Goal: Transaction & Acquisition: Subscribe to service/newsletter

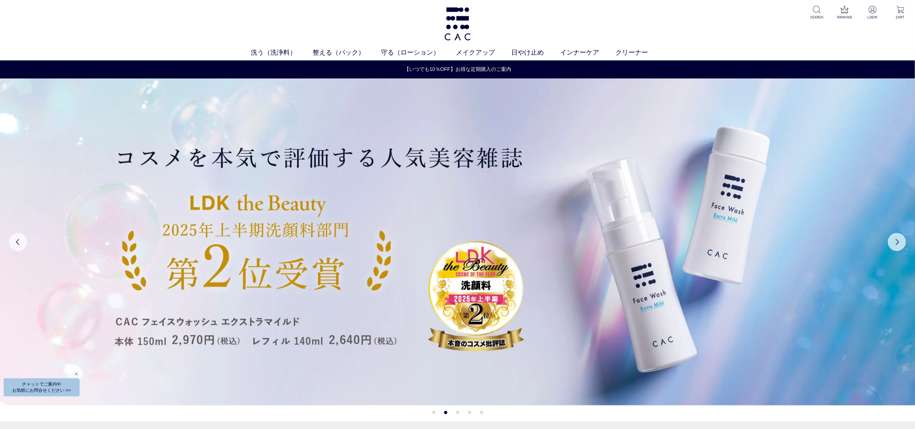
click at [582, 44] on div "洗う（洗浄料） 液体洗浄料 パウダー洗浄料 泡洗顔料 グッズ 整える（パック） フェイスパック ヘアパック 守る（ローション） 保湿化粧水 柔軟化粧水 美容液…" at bounding box center [457, 30] width 915 height 60
click at [582, 55] on link "インナーケア" at bounding box center [587, 53] width 55 height 10
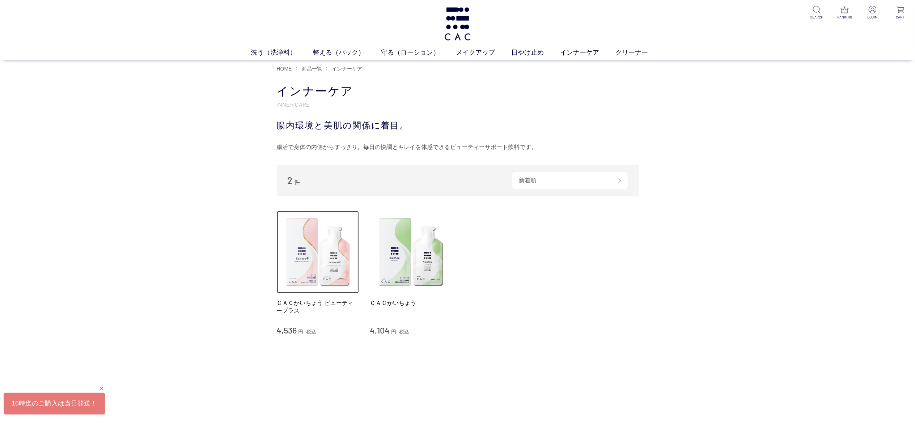
click at [328, 266] on img at bounding box center [318, 252] width 83 height 83
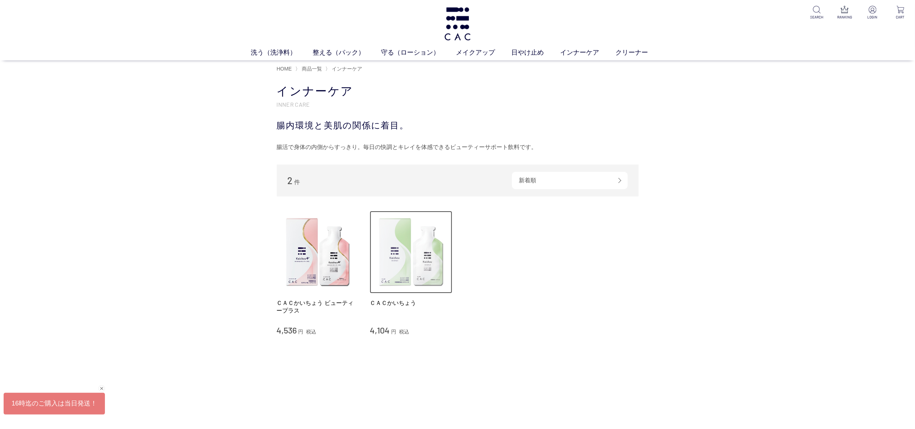
click at [415, 274] on img at bounding box center [411, 252] width 83 height 83
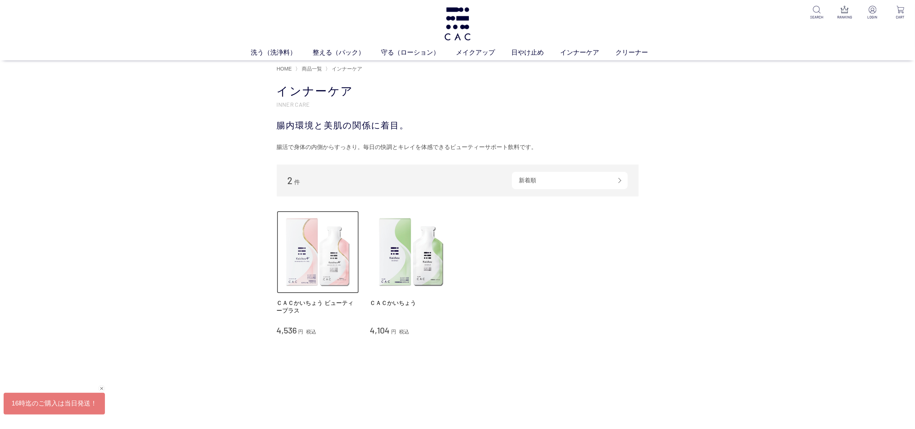
click at [310, 247] on img at bounding box center [318, 252] width 83 height 83
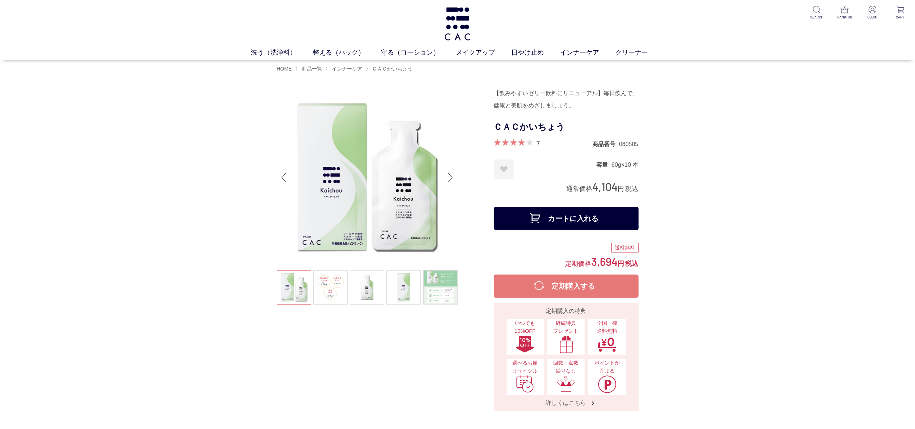
click at [535, 282] on button "定期購入する" at bounding box center [566, 286] width 145 height 23
drag, startPoint x: 561, startPoint y: 187, endPoint x: 652, endPoint y: 188, distance: 91.6
copy div "通常価格 4,104 円 税込"
drag, startPoint x: 567, startPoint y: 265, endPoint x: 665, endPoint y: 259, distance: 98.2
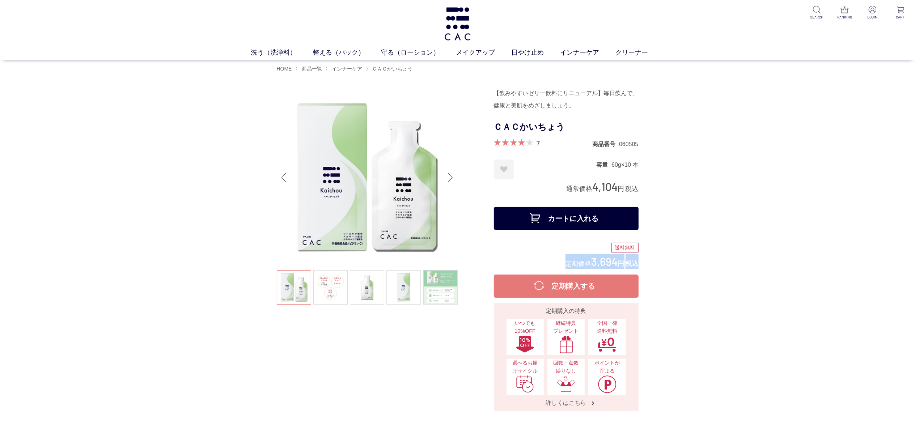
copy div "定期価格 3,694 円 税込"
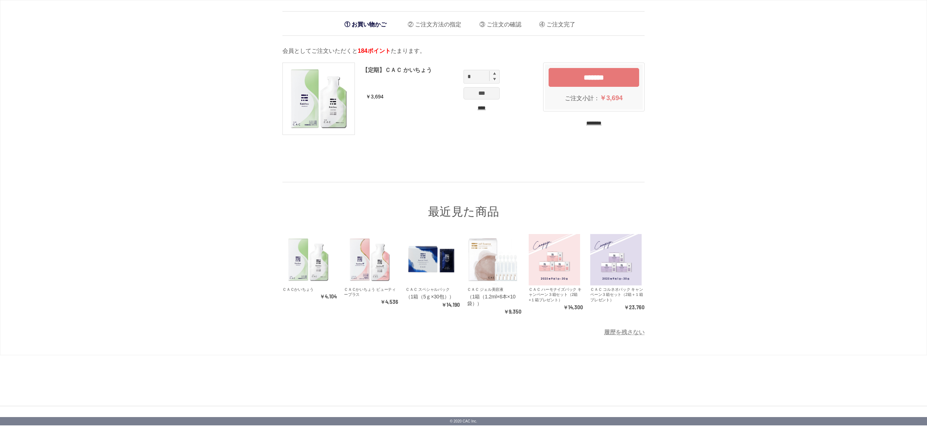
click at [196, 101] on div "お買い物かご ご注文方法の指定 ご注文の確認 ご注文完了 会員としてご注文いただくと 184ポイント たまります。 *** 【定期】ＣＡＣ かいちょう ￥3,…" at bounding box center [463, 177] width 927 height 355
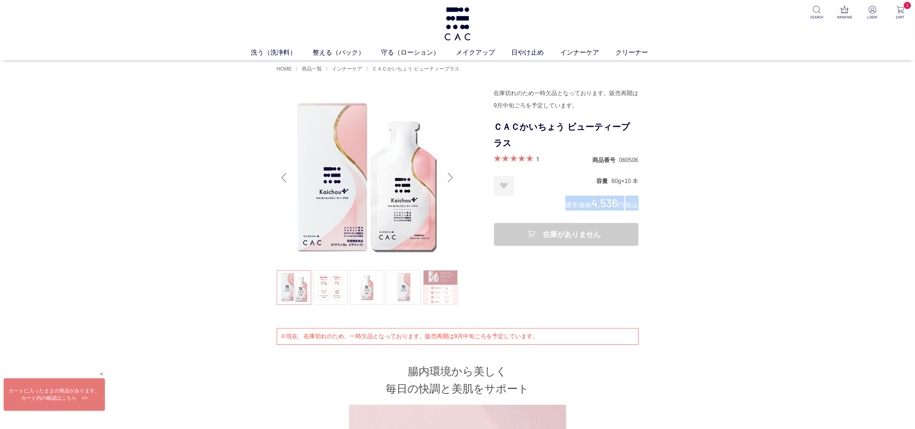
drag, startPoint x: 566, startPoint y: 206, endPoint x: 658, endPoint y: 204, distance: 92.0
copy div "通常価格 4,536 円 税込"
